Goal: Transaction & Acquisition: Purchase product/service

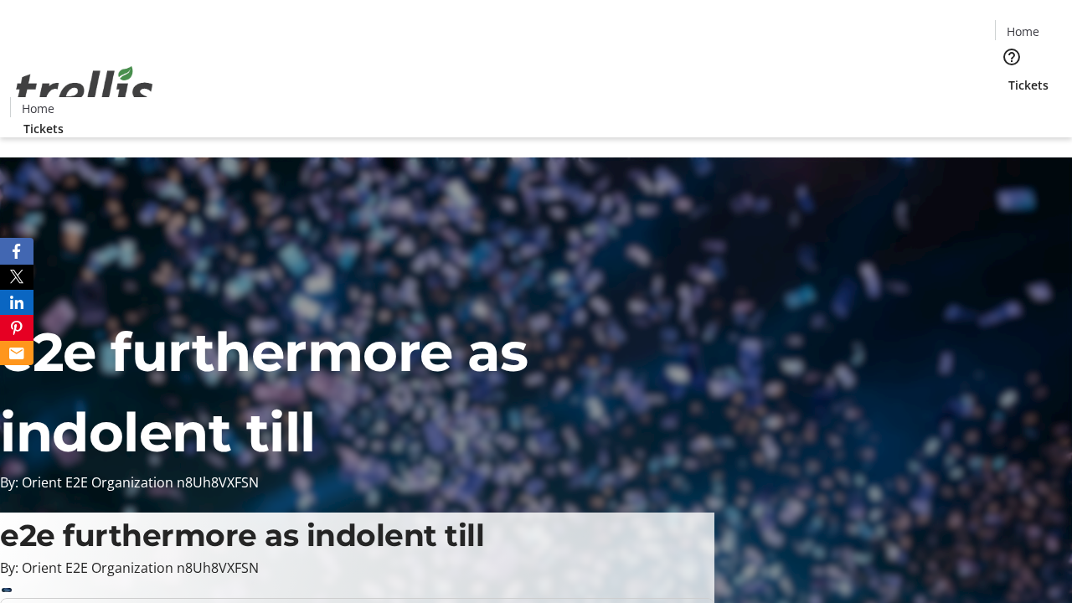
click at [1009, 76] on span "Tickets" at bounding box center [1029, 85] width 40 height 18
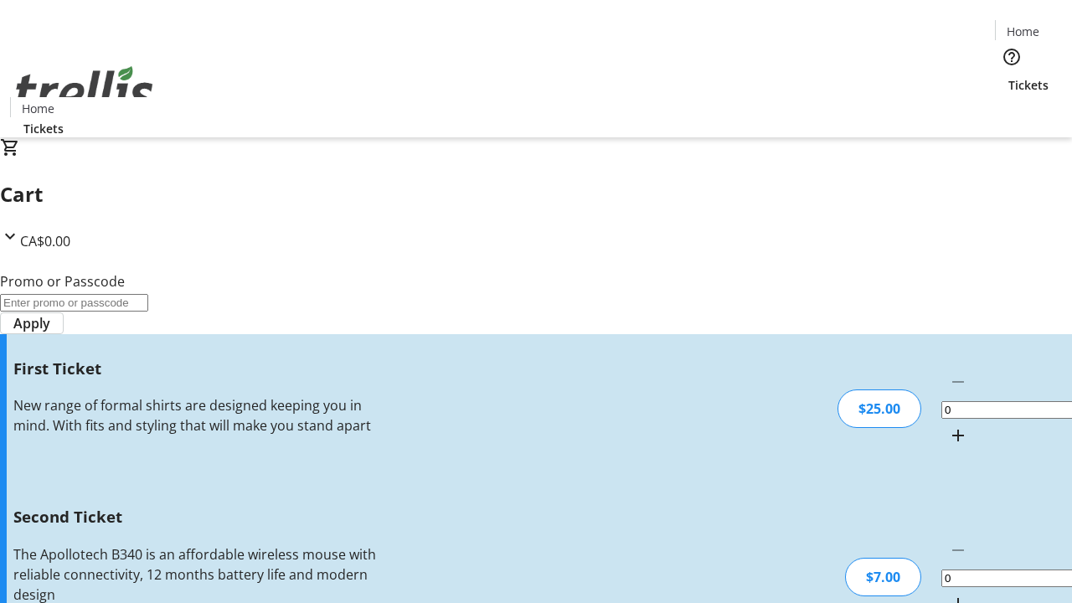
click at [948, 426] on mat-icon "Increment by one" at bounding box center [958, 436] width 20 height 20
type input "1"
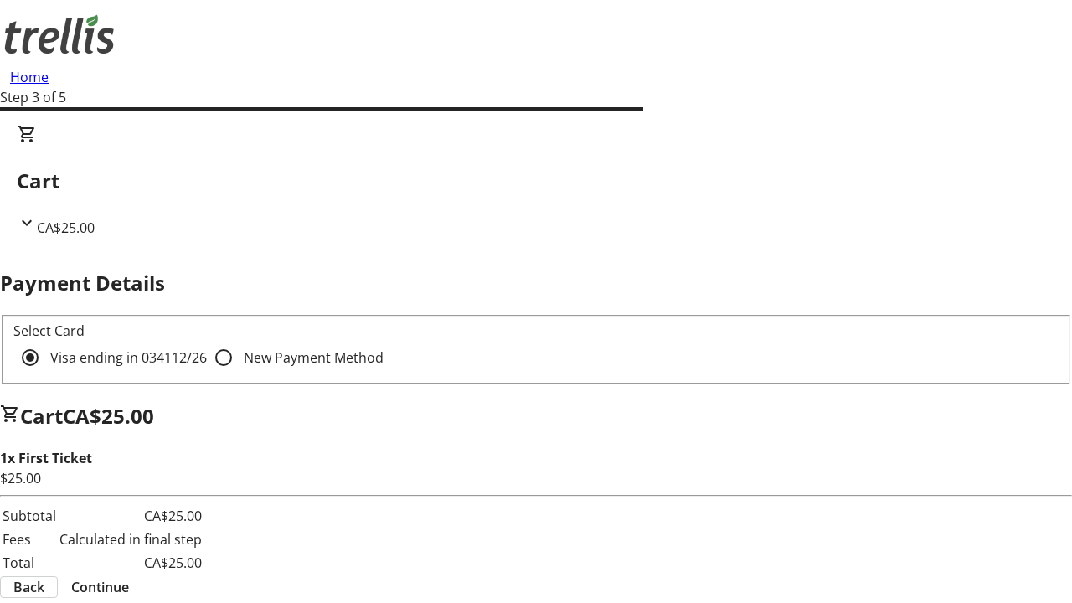
click at [207, 341] on input "New Payment Method" at bounding box center [224, 358] width 34 height 34
radio input "true"
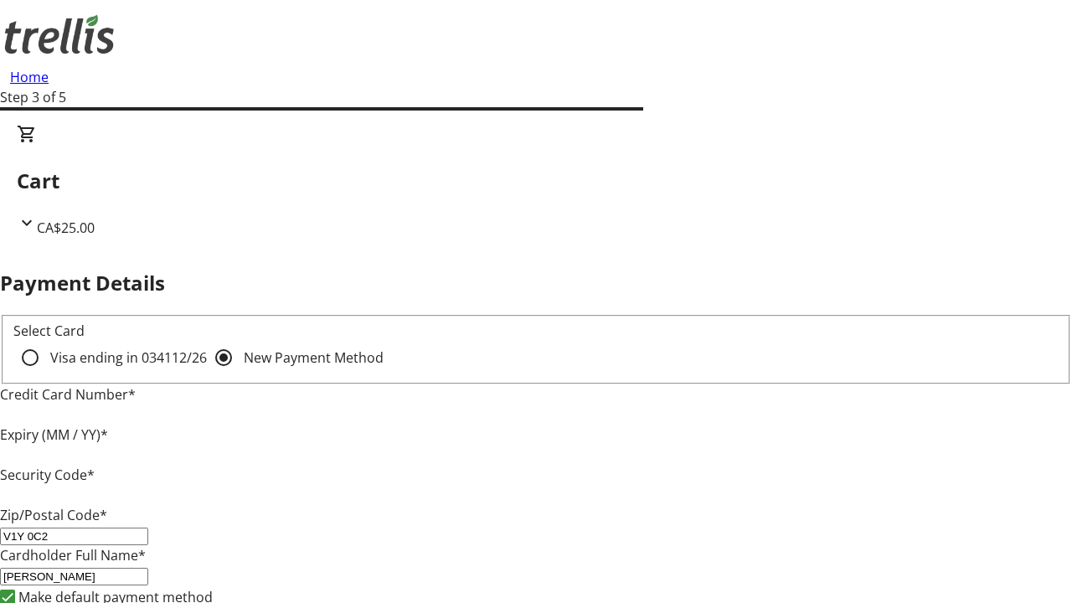
type input "V1Y 0C2"
